Goal: Find specific page/section: Find specific page/section

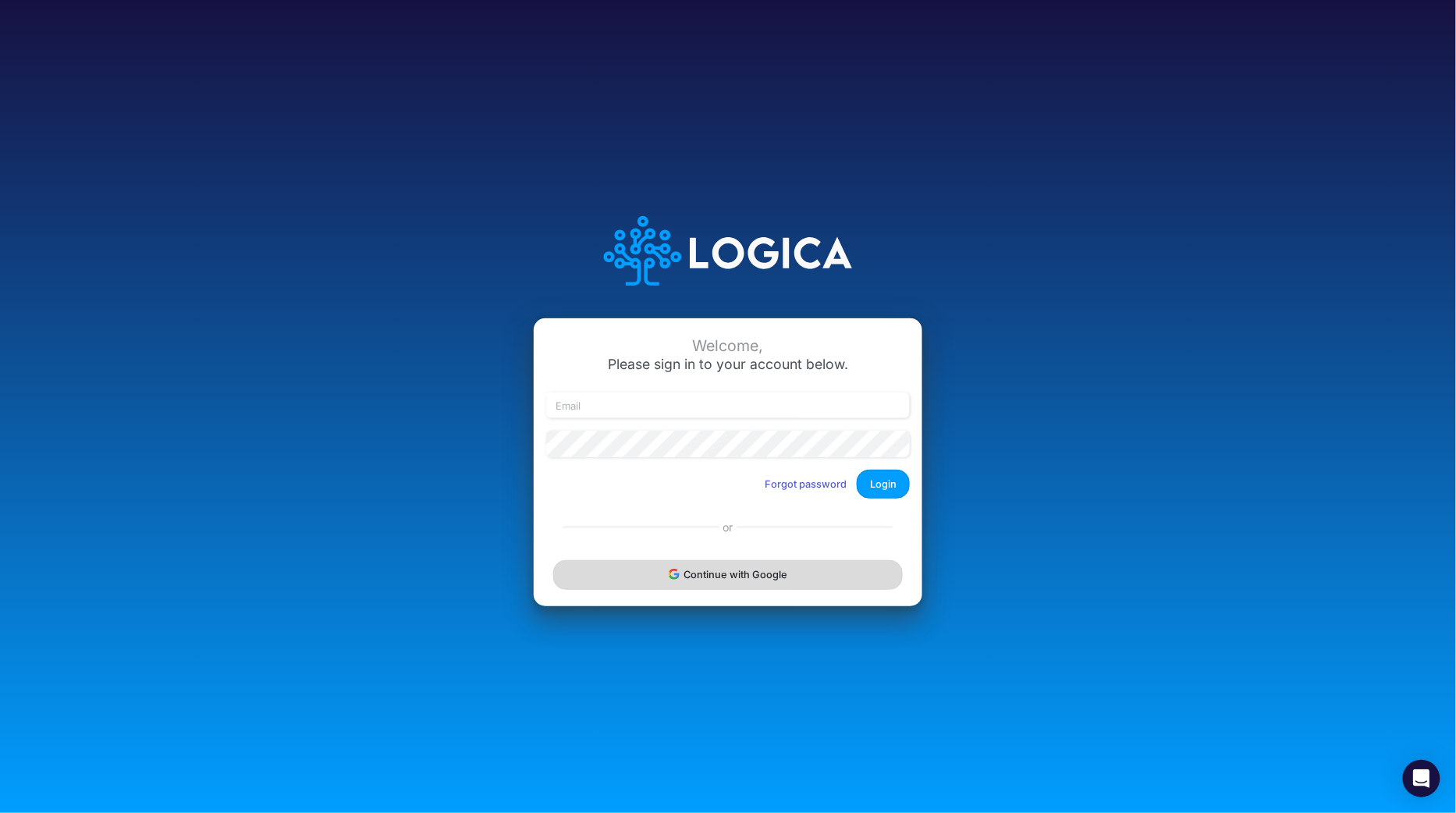
click at [743, 572] on button "Continue with Google" at bounding box center [728, 575] width 350 height 29
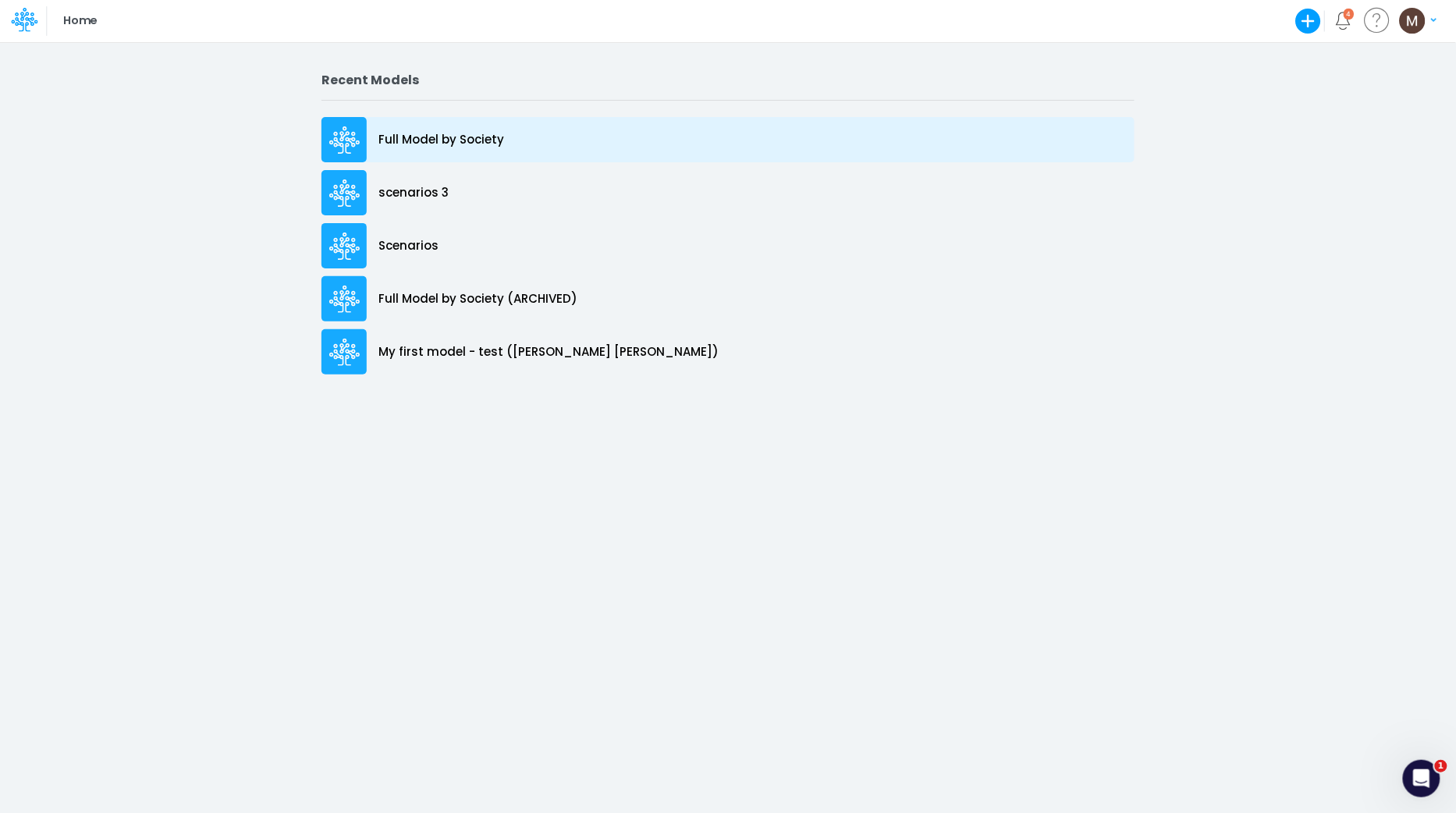
click at [449, 149] on div "Full Model by Society" at bounding box center [728, 139] width 813 height 45
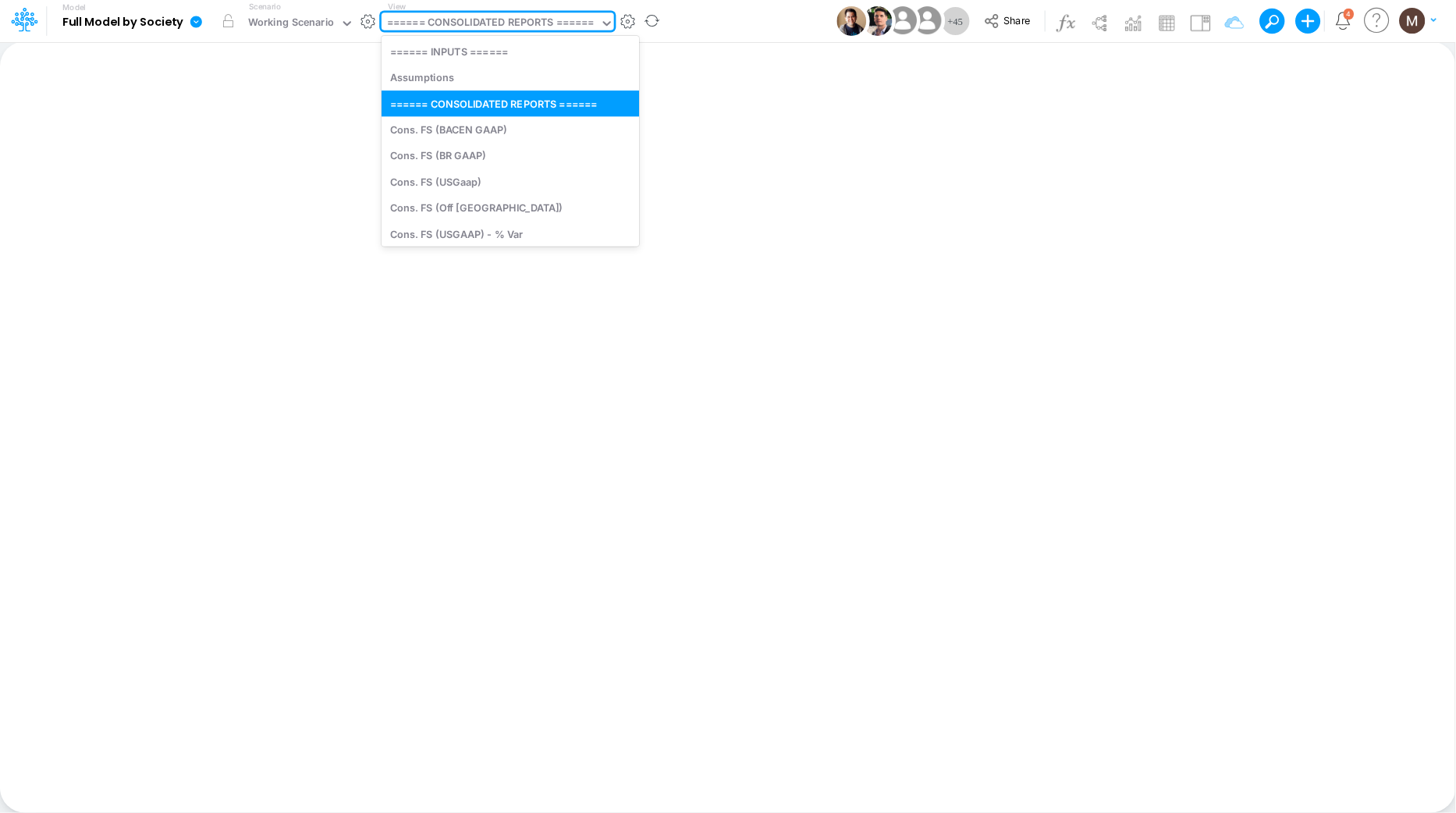
click at [483, 15] on div "====== CONSOLIDATED REPORTS ======" at bounding box center [490, 23] width 208 height 18
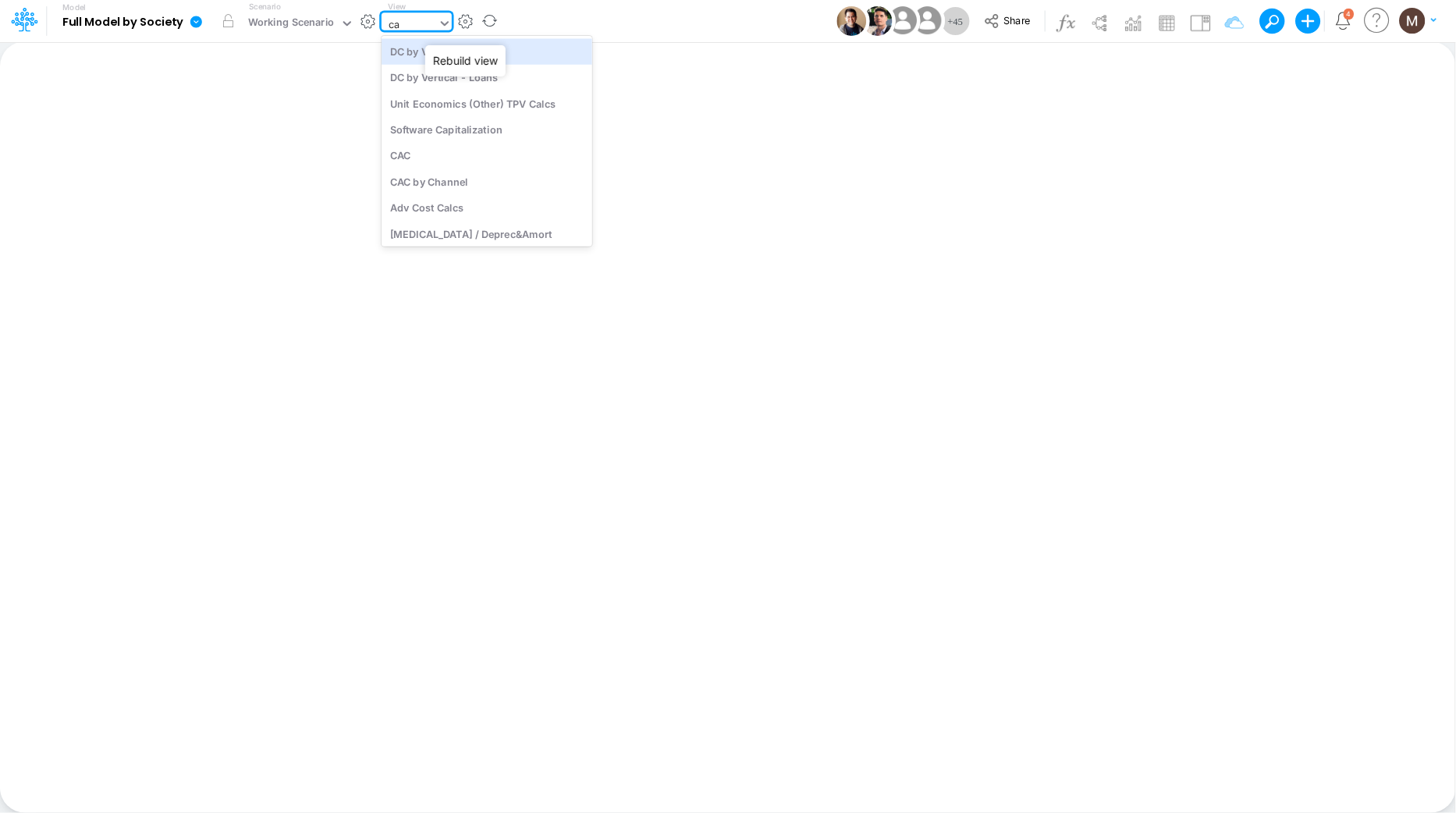
type input "cac"
click at [505, 45] on div "CAC" at bounding box center [487, 51] width 211 height 26
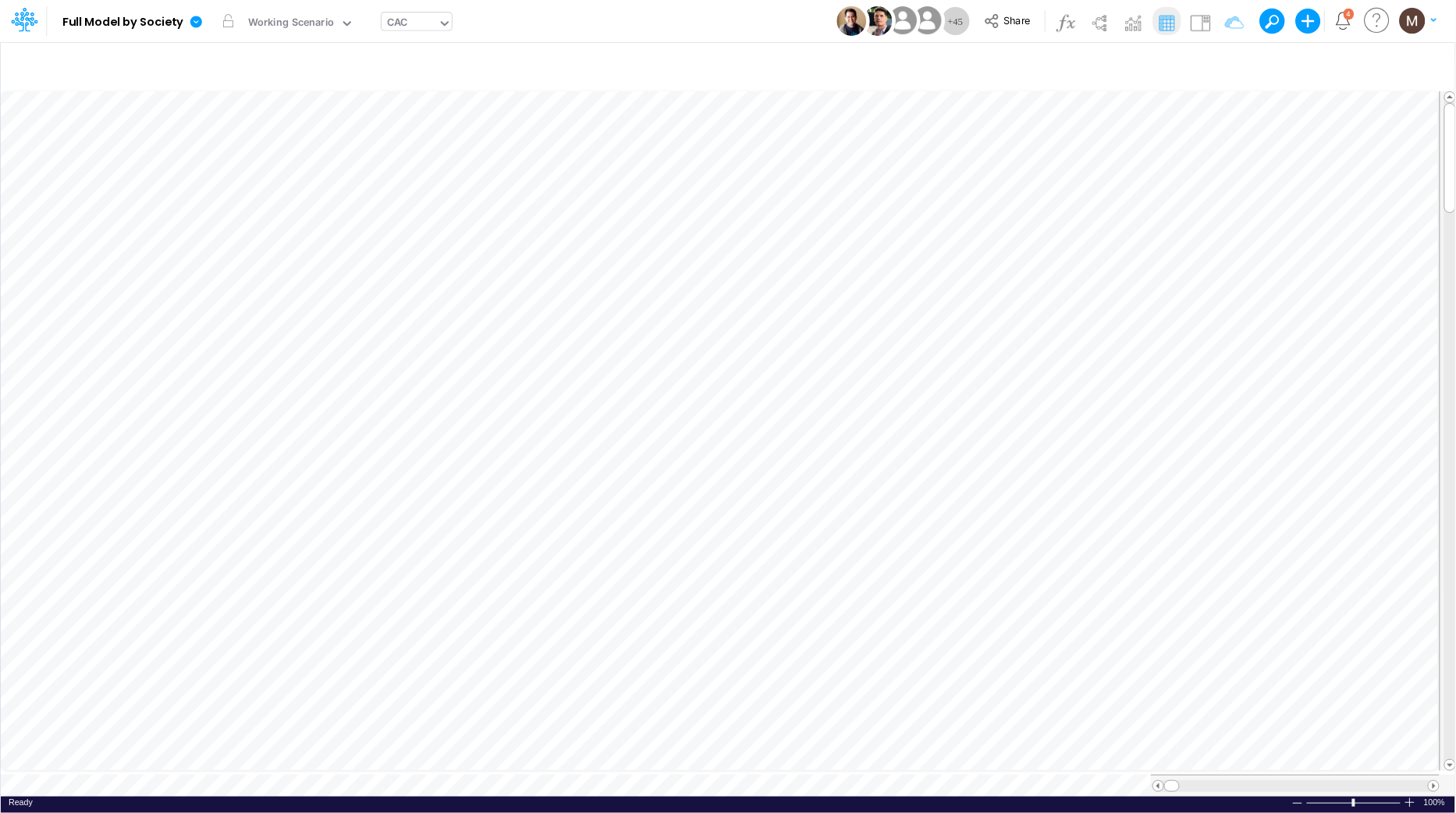
scroll to position [0, 1]
